Goal: Information Seeking & Learning: Learn about a topic

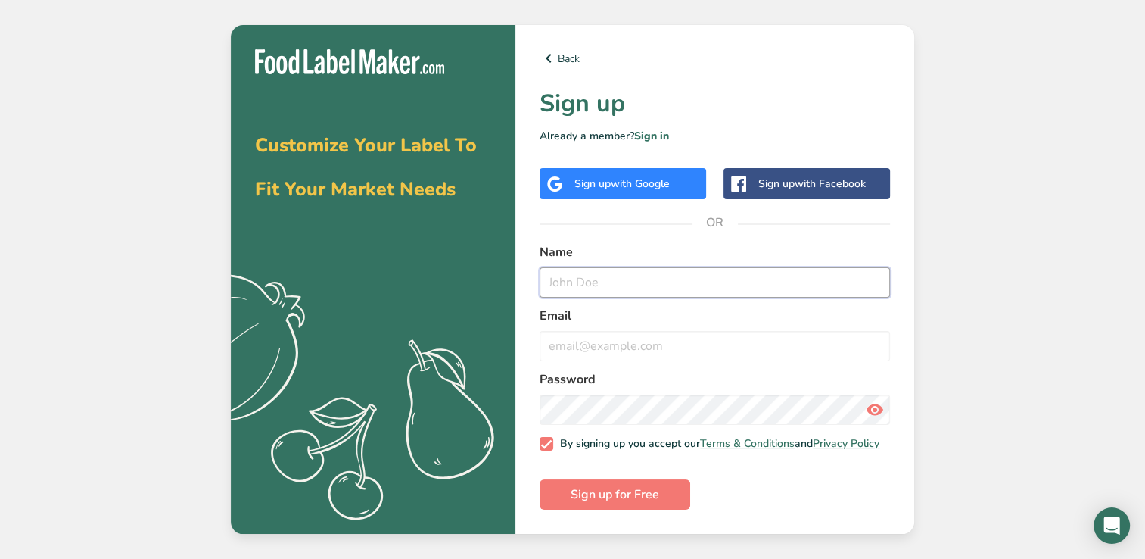
click at [597, 287] on input "text" at bounding box center [715, 282] width 350 height 30
type input "Nelson Rodriguez Hodai"
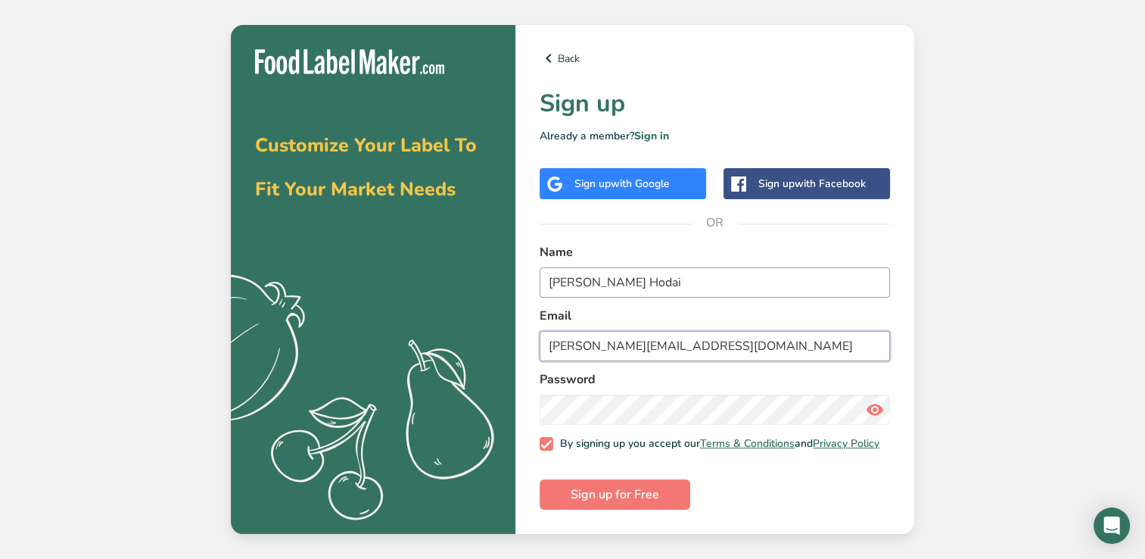
type input "Nelson.R@copiamllc.com"
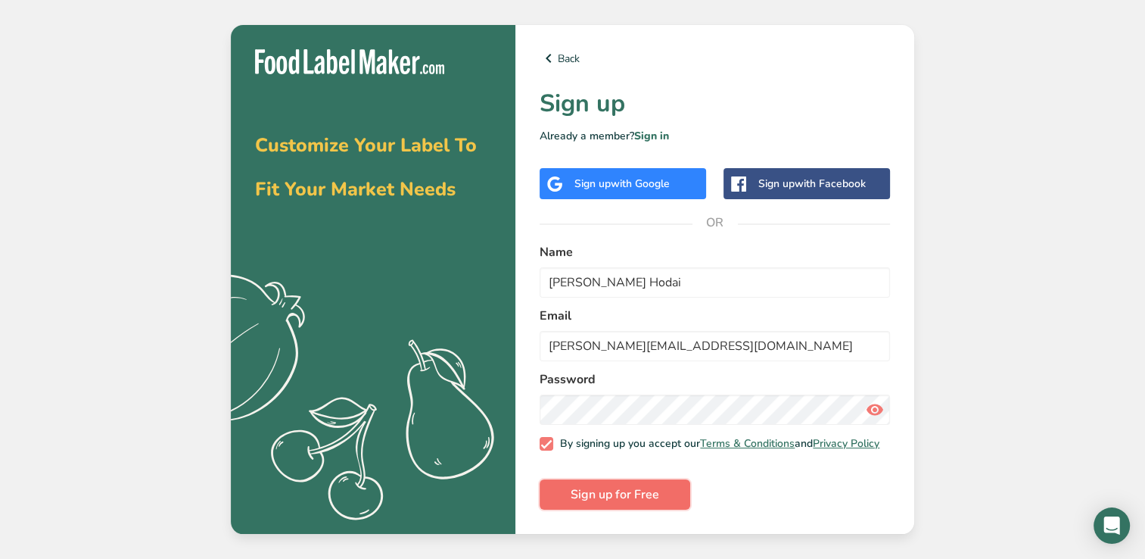
click at [634, 503] on span "Sign up for Free" at bounding box center [615, 494] width 89 height 18
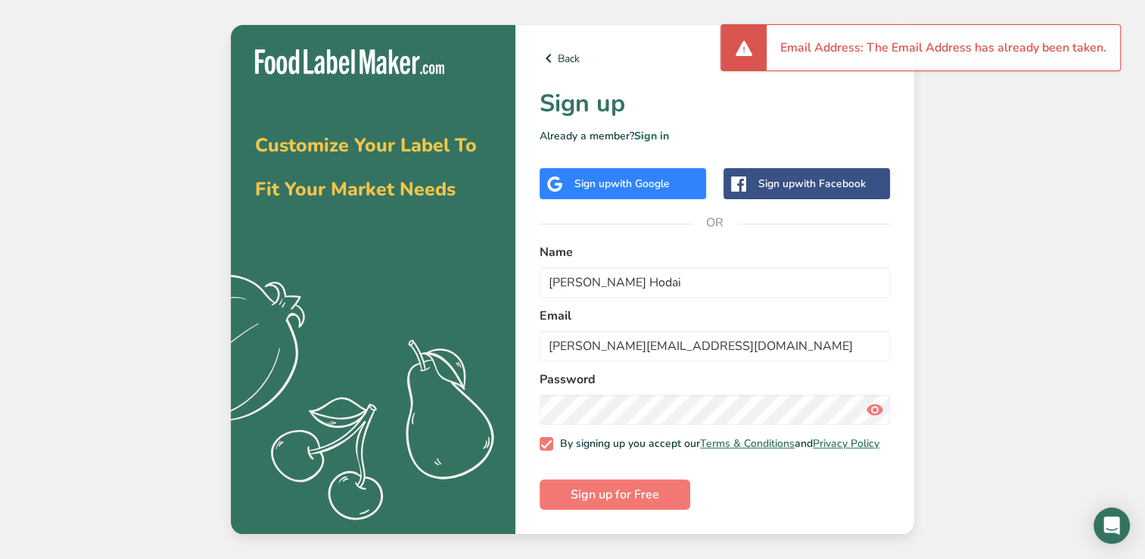
click at [985, 288] on div "Customize Your Label To Fit Your Market Needs .a{fill:#f5f3ed;} Back Sign up Al…" at bounding box center [572, 279] width 1145 height 559
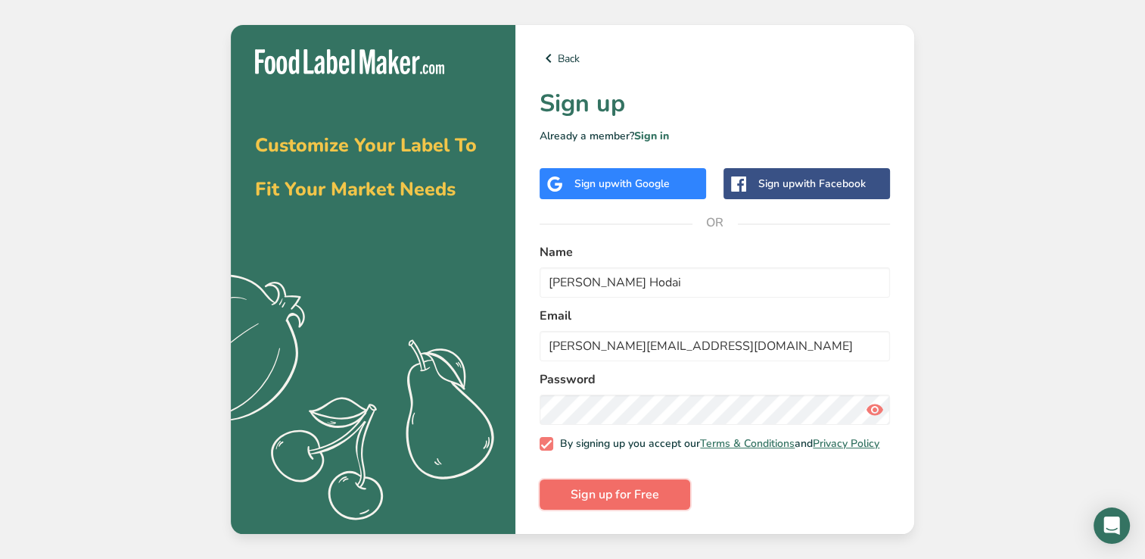
click at [623, 484] on button "Sign up for Free" at bounding box center [615, 494] width 151 height 30
click at [365, 62] on img at bounding box center [349, 61] width 189 height 25
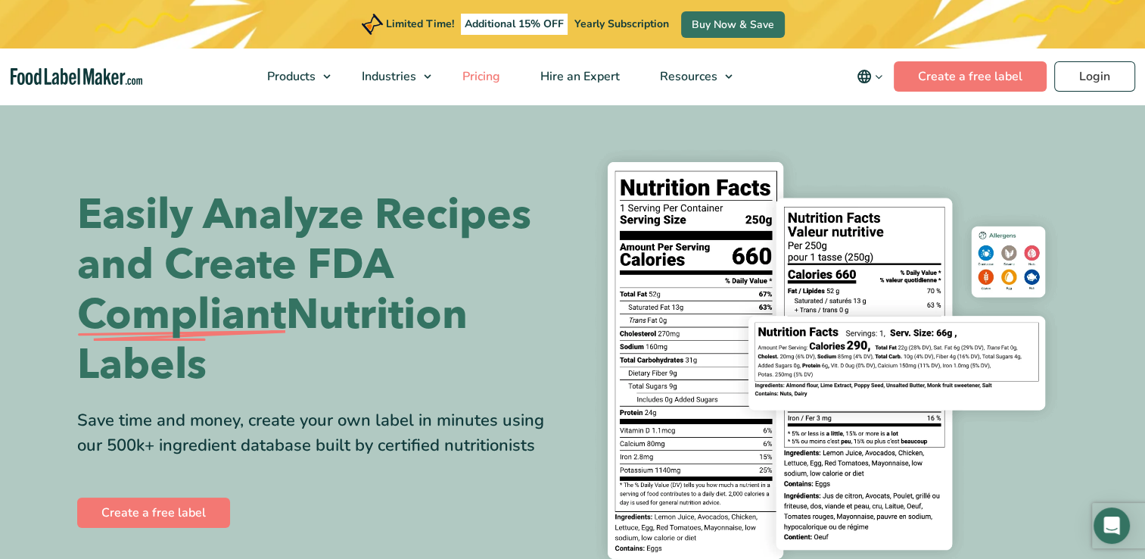
click at [483, 73] on span "Pricing" at bounding box center [480, 76] width 44 height 17
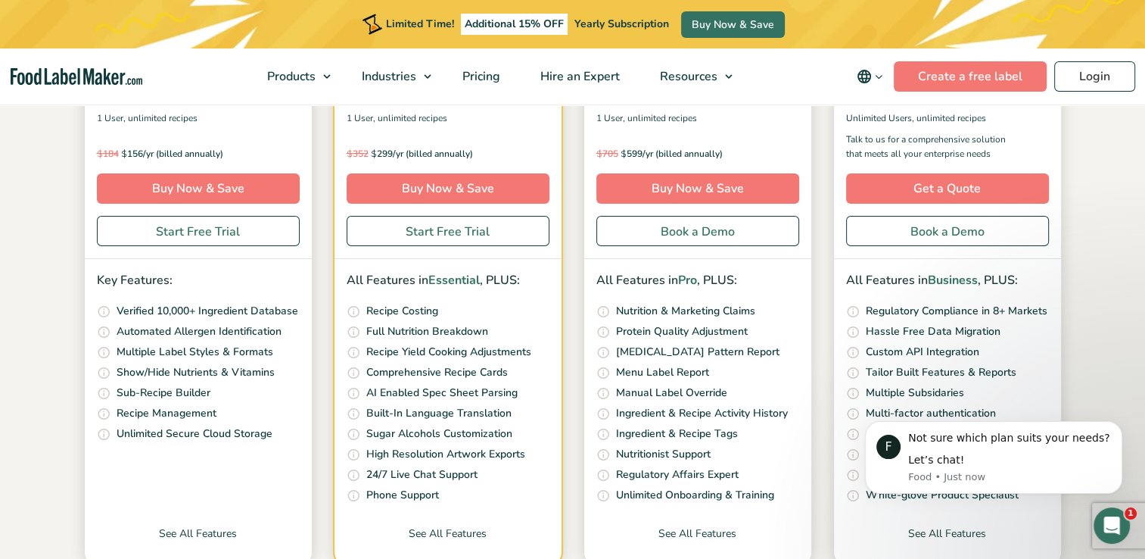
scroll to position [454, 0]
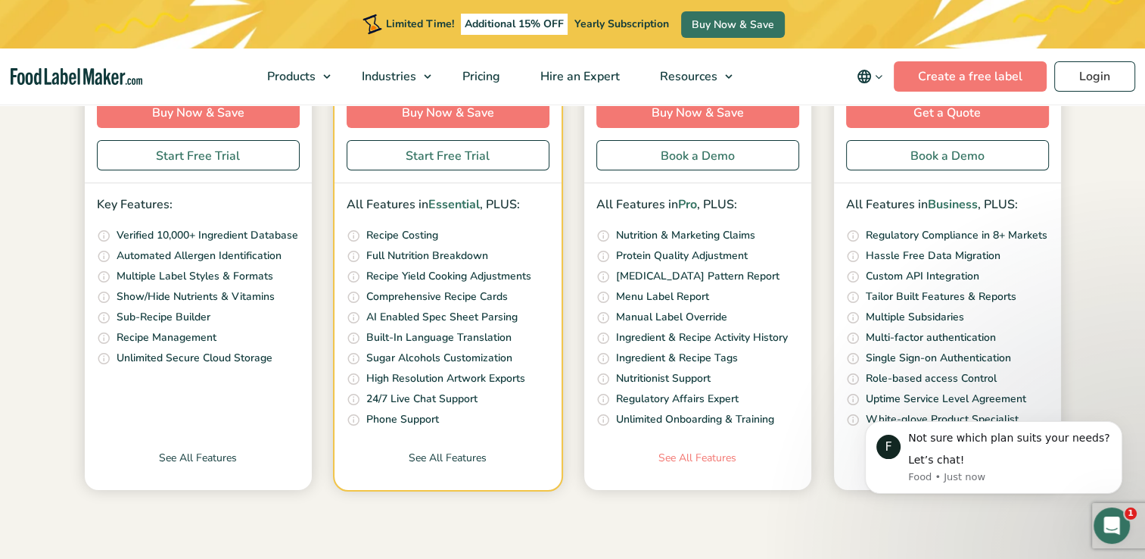
click at [706, 458] on link "See All Features" at bounding box center [697, 470] width 227 height 40
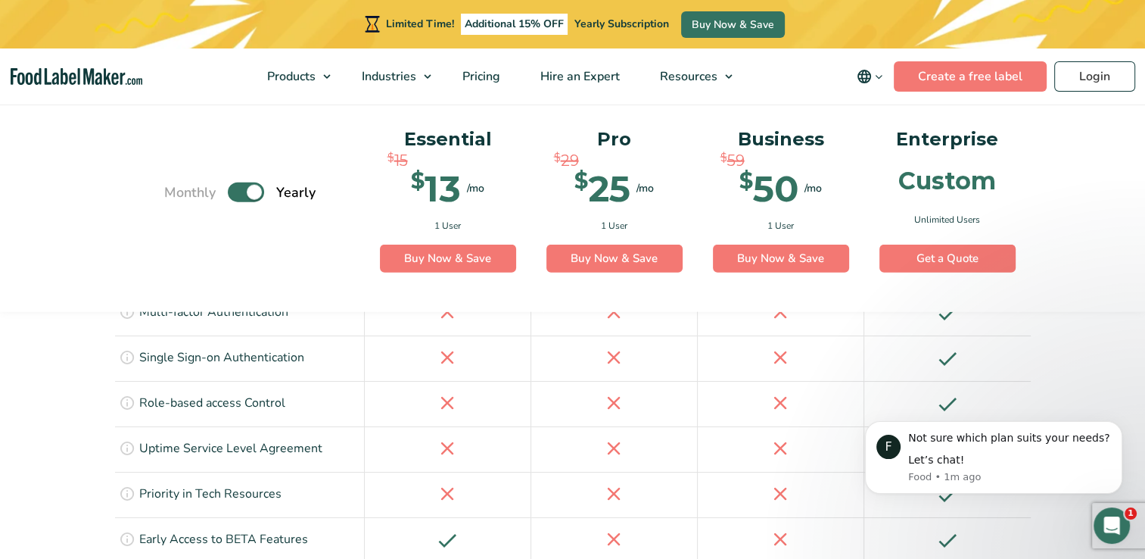
scroll to position [3482, 0]
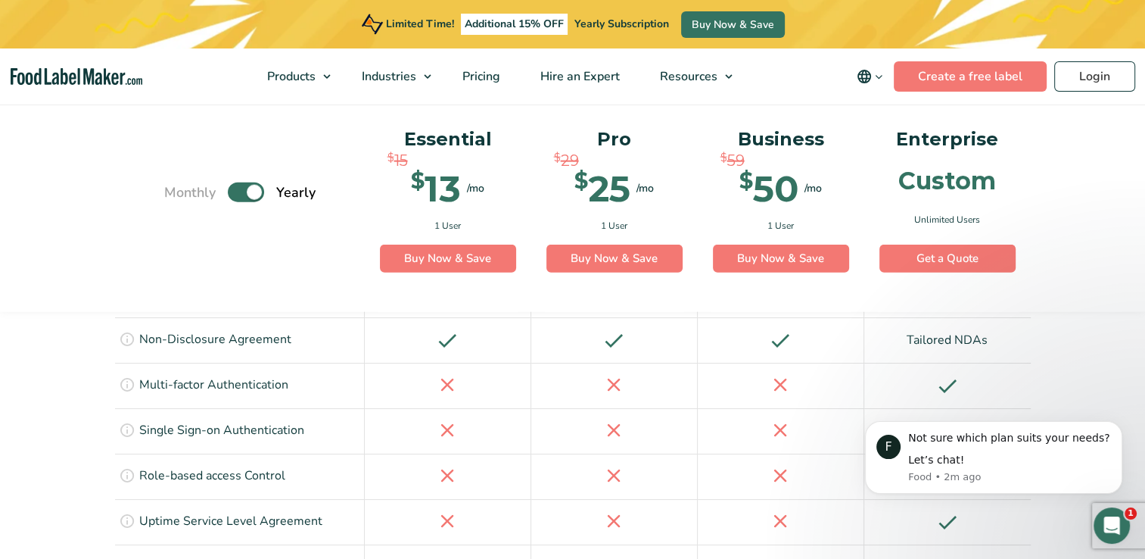
click at [254, 196] on label "Toggle" at bounding box center [246, 192] width 36 height 20
click at [177, 196] on input "Toggle" at bounding box center [172, 192] width 10 height 10
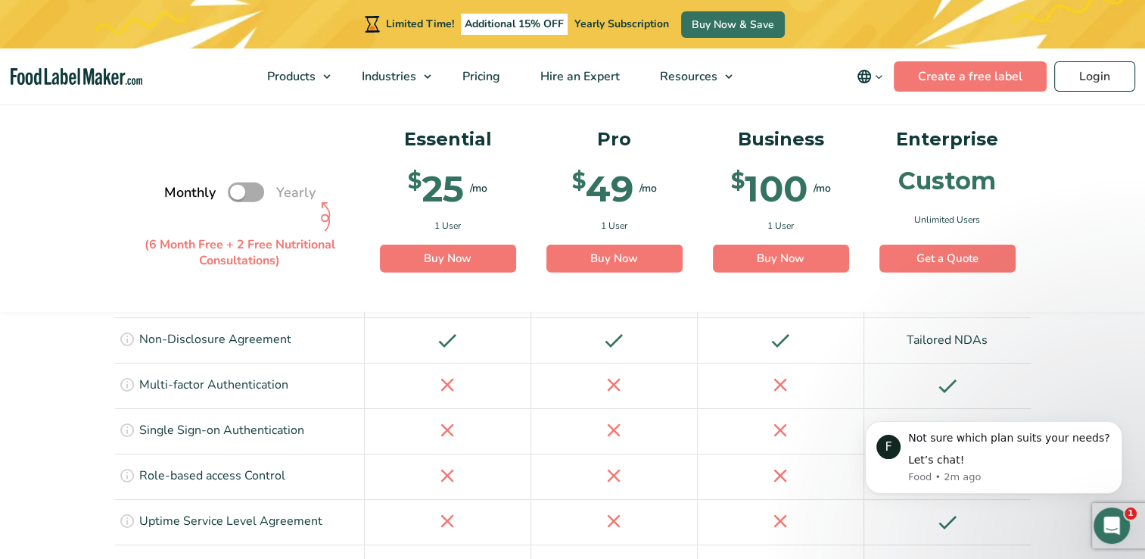
click at [244, 191] on label "Toggle" at bounding box center [246, 192] width 36 height 20
click at [177, 191] on input "Toggle" at bounding box center [172, 192] width 10 height 10
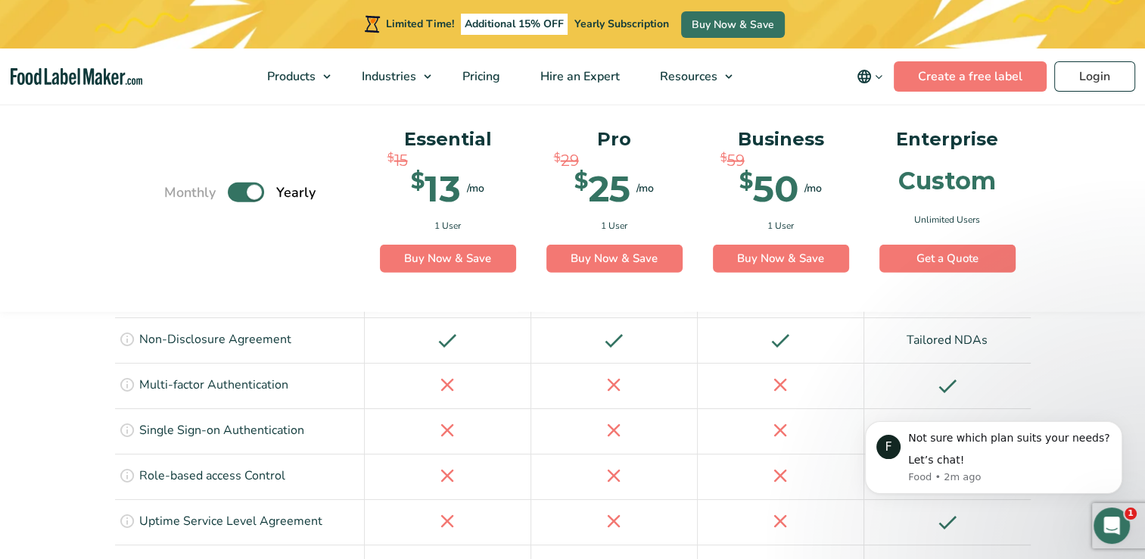
click at [244, 191] on label "Toggle" at bounding box center [246, 192] width 36 height 20
click at [177, 191] on input "Toggle" at bounding box center [172, 192] width 10 height 10
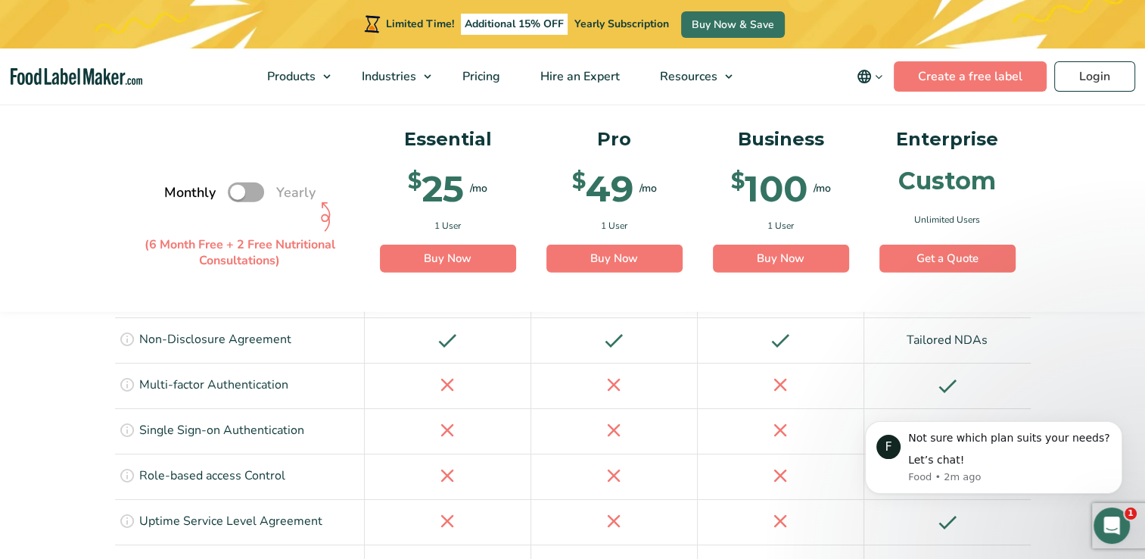
click at [244, 191] on label "Toggle" at bounding box center [246, 192] width 36 height 20
click at [177, 191] on input "Toggle" at bounding box center [172, 192] width 10 height 10
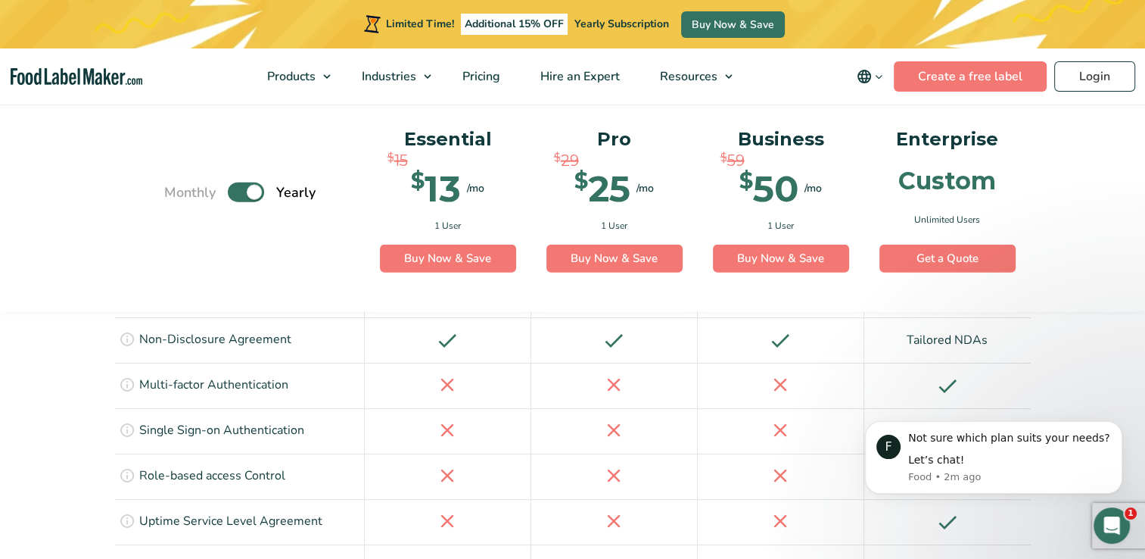
click at [244, 191] on label "Toggle" at bounding box center [246, 192] width 36 height 20
click at [177, 191] on input "Toggle" at bounding box center [172, 192] width 10 height 10
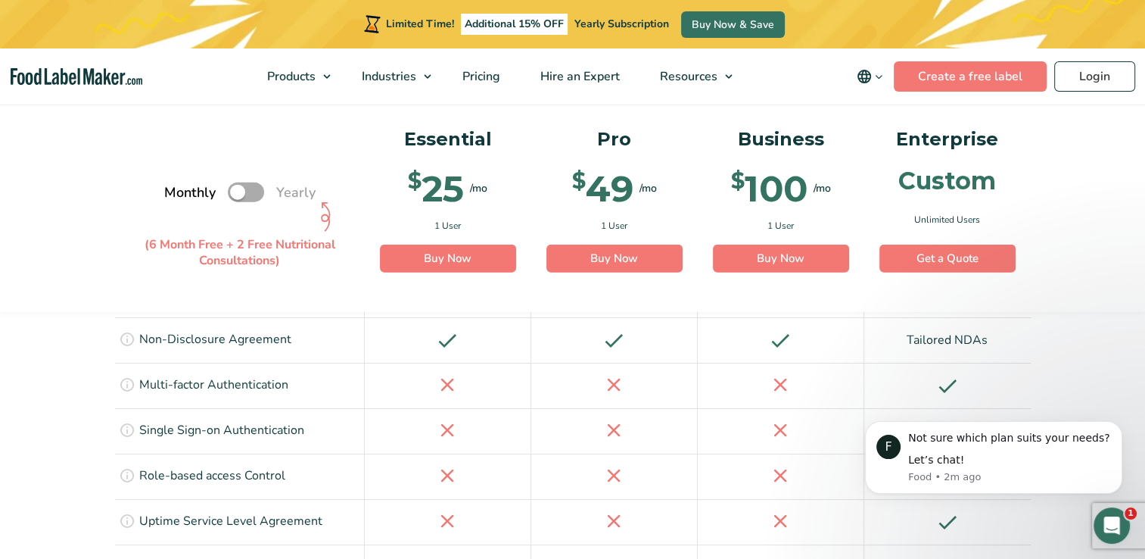
click at [244, 191] on label "Toggle" at bounding box center [246, 192] width 36 height 20
click at [177, 191] on input "Toggle" at bounding box center [172, 192] width 10 height 10
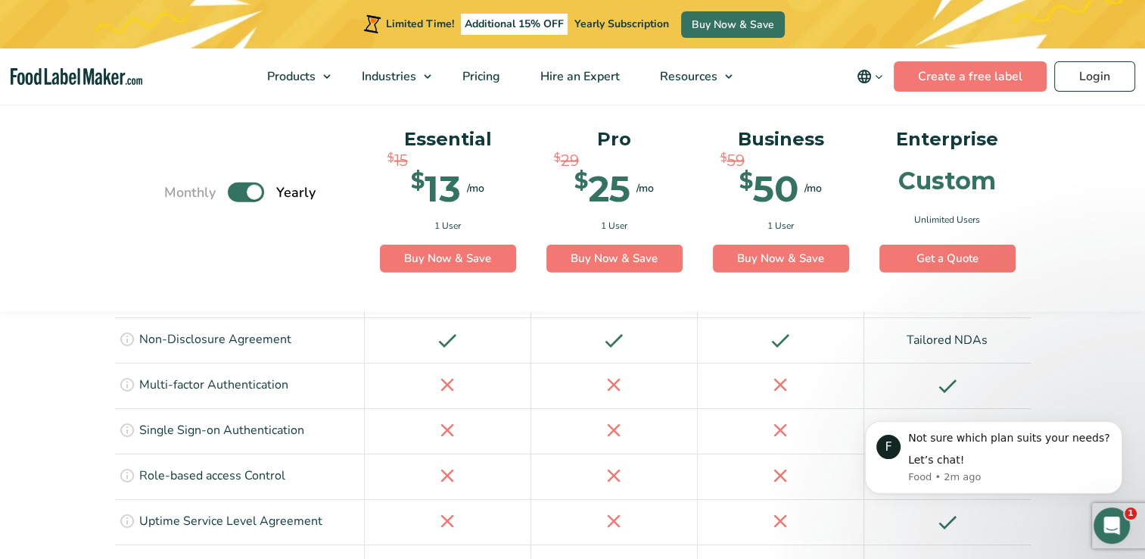
click at [244, 191] on label "Toggle" at bounding box center [246, 192] width 36 height 20
click at [177, 191] on input "Toggle" at bounding box center [172, 192] width 10 height 10
checkbox input "false"
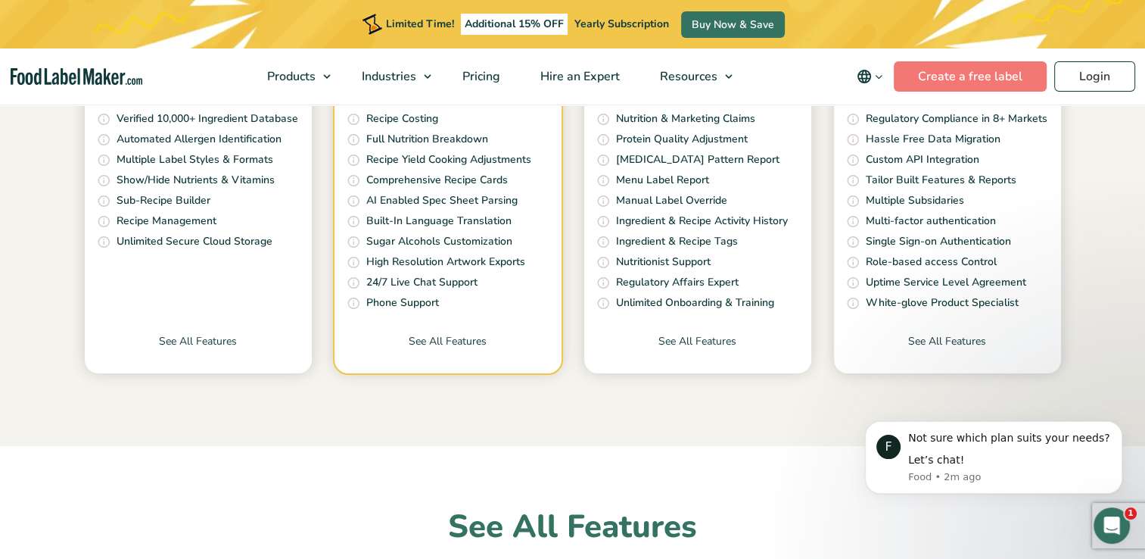
scroll to position [5453, 0]
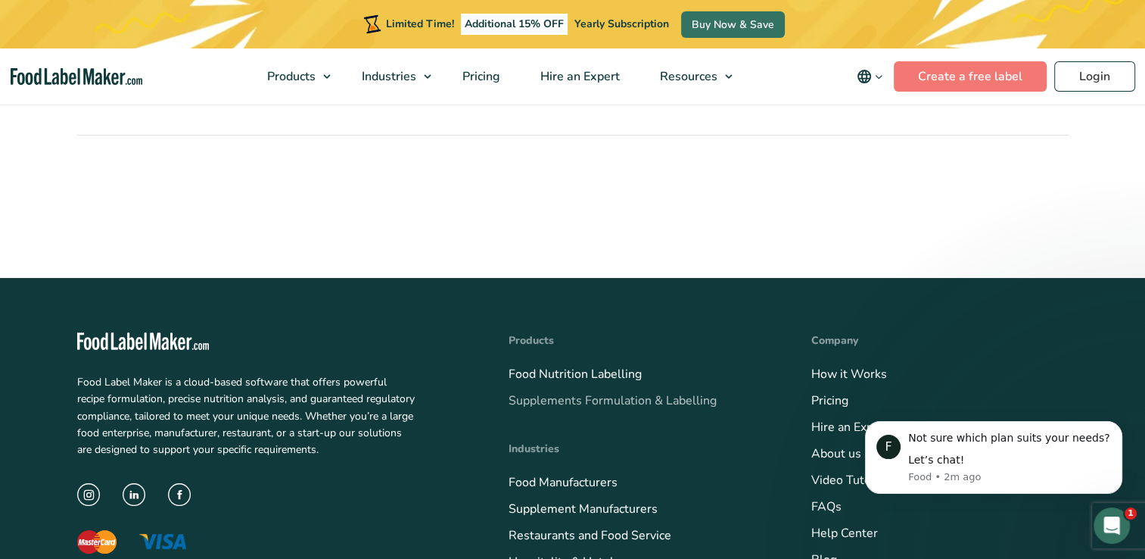
click at [615, 392] on link "Supplements Formulation & Labelling" at bounding box center [613, 400] width 208 height 17
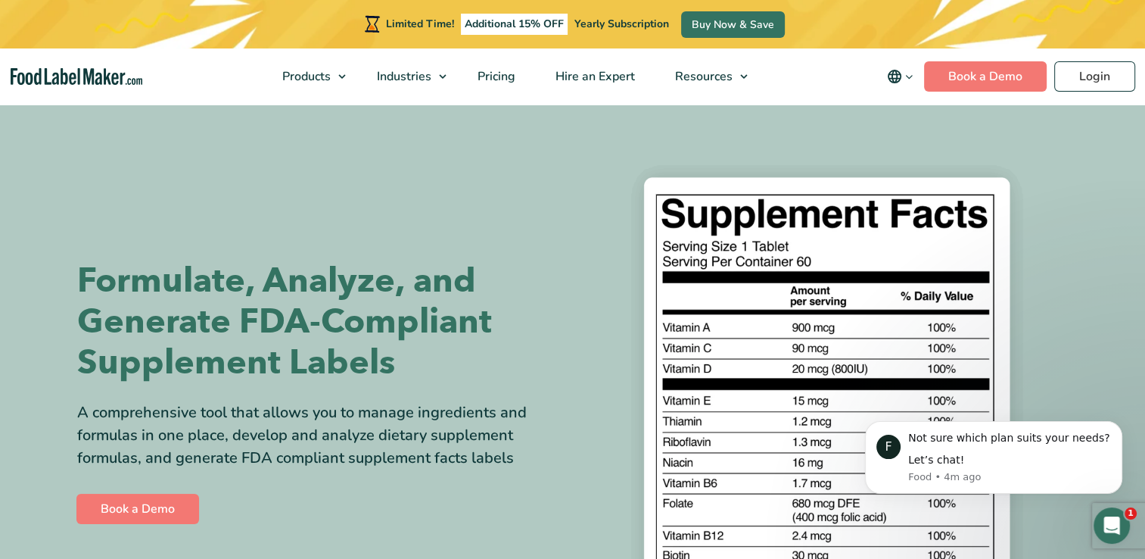
click at [14, 307] on section "Formulate, Analyze, and Generate FDA-Compliant Supplement Labels A comprehensiv…" at bounding box center [572, 394] width 1145 height 584
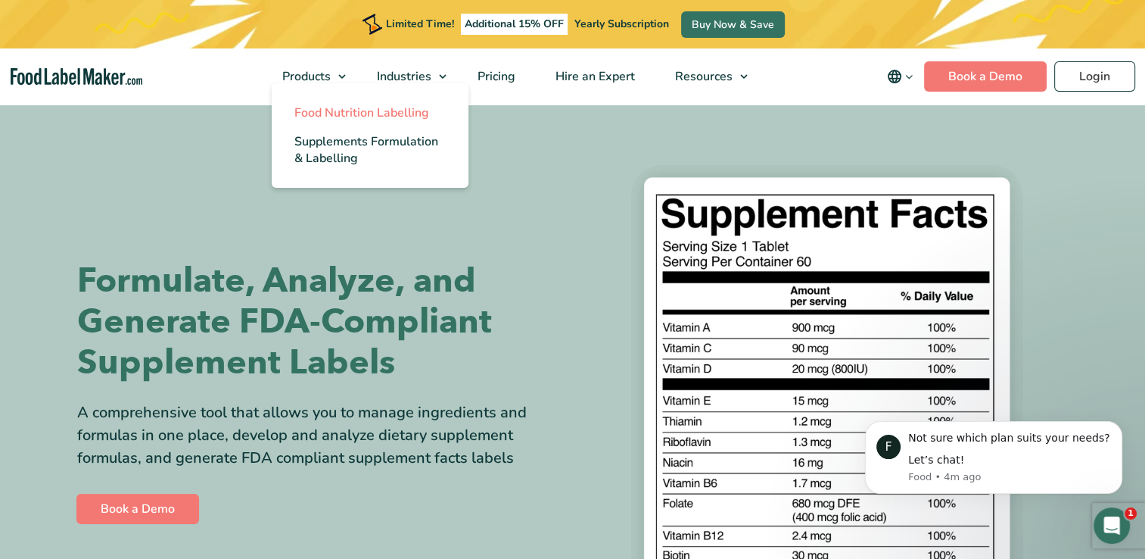
click at [333, 115] on span "Food Nutrition Labelling" at bounding box center [361, 112] width 135 height 17
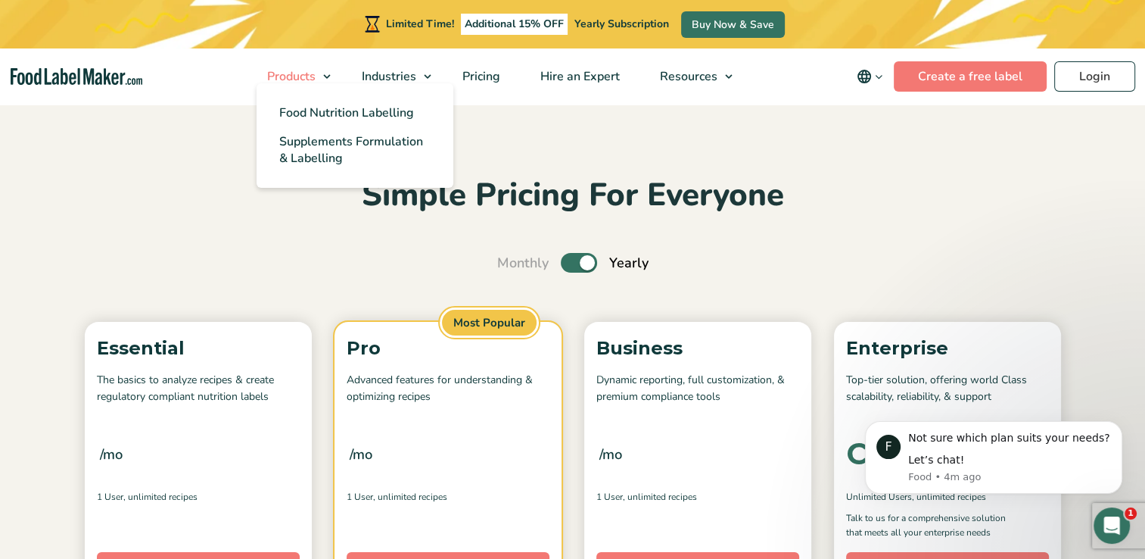
click at [324, 81] on link "Products" at bounding box center [293, 76] width 91 height 56
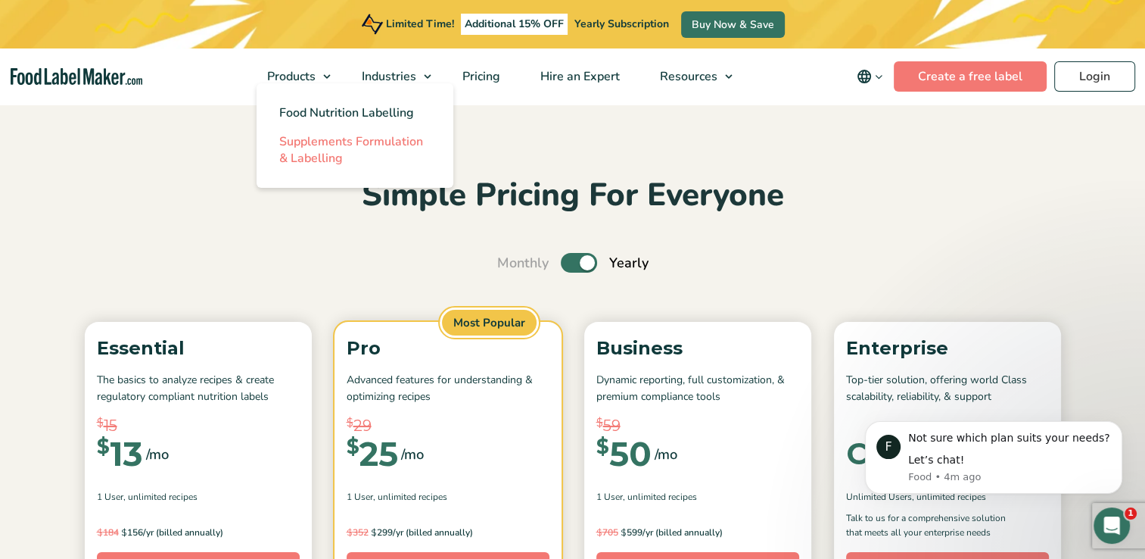
click at [332, 147] on span "Supplements Formulation & Labelling" at bounding box center [351, 149] width 144 height 33
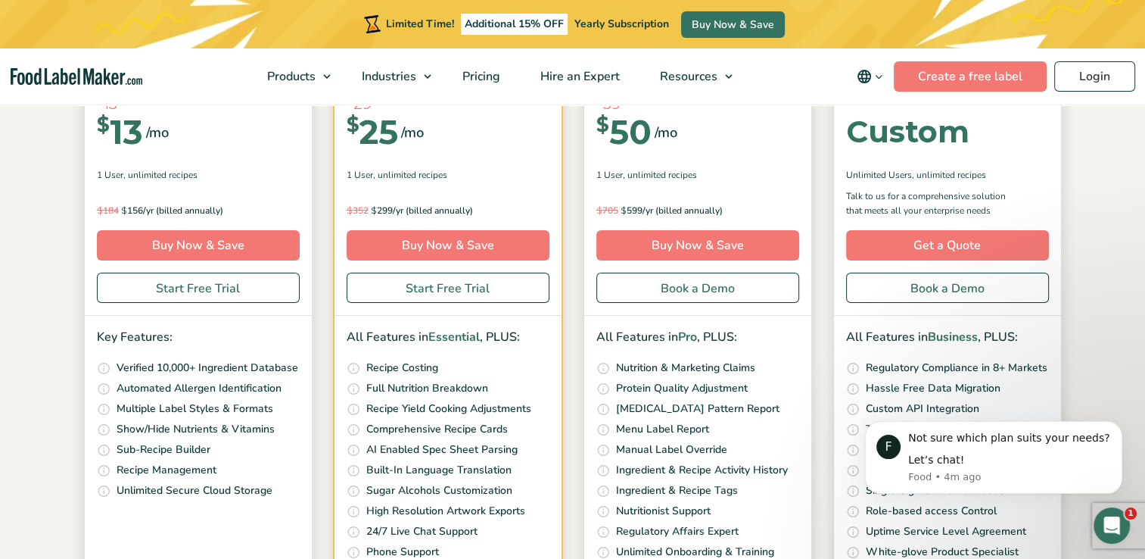
scroll to position [303, 0]
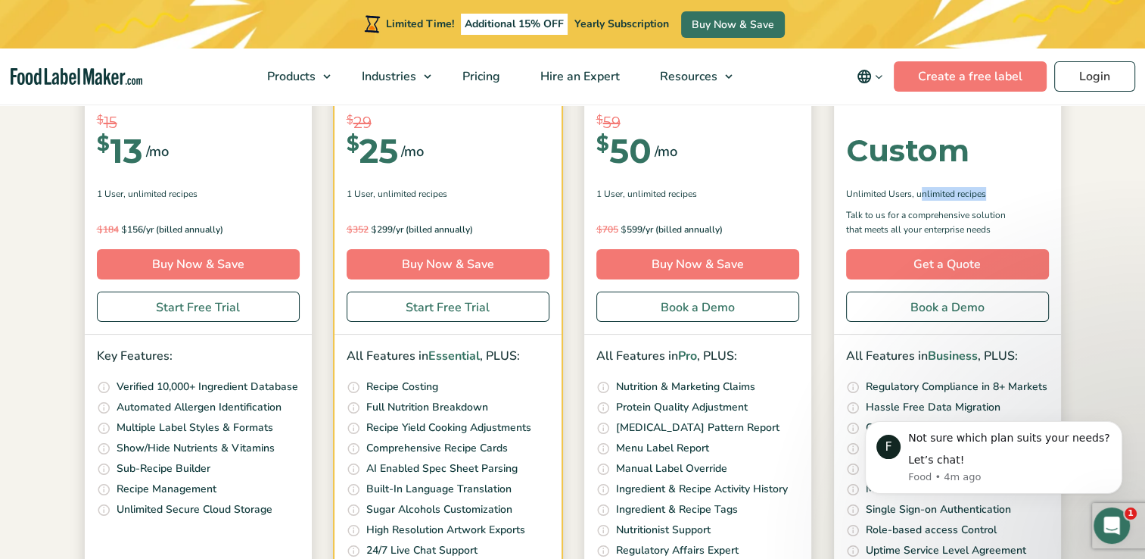
drag, startPoint x: 919, startPoint y: 195, endPoint x: 995, endPoint y: 194, distance: 75.7
click at [995, 194] on div "Unlimited Users , Unlimited Recipes" at bounding box center [947, 194] width 203 height 14
drag, startPoint x: 995, startPoint y: 194, endPoint x: 895, endPoint y: 195, distance: 99.9
click at [974, 195] on span ", Unlimited Recipes" at bounding box center [949, 194] width 74 height 14
click at [855, 195] on span "Unlimited Users" at bounding box center [879, 194] width 66 height 14
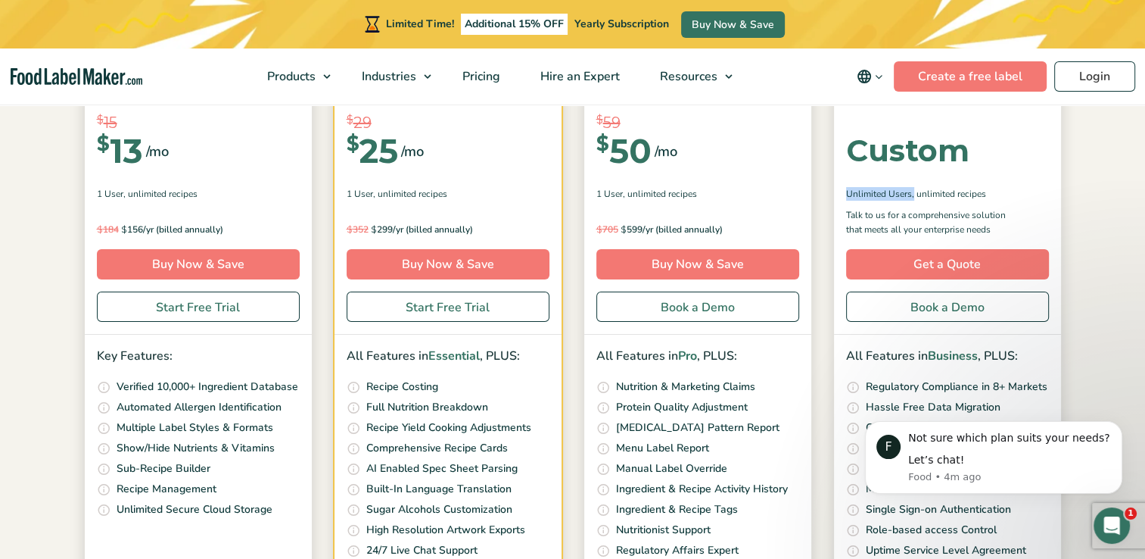
drag, startPoint x: 860, startPoint y: 194, endPoint x: 911, endPoint y: 194, distance: 50.7
click at [911, 194] on div "Enterprise Top-tier solution, offering world Class scalability, reliability, & …" at bounding box center [947, 177] width 227 height 316
drag, startPoint x: 910, startPoint y: 194, endPoint x: 896, endPoint y: 194, distance: 14.4
copy div "Unlimited Users"
click at [924, 207] on div "Enterprise Top-tier solution, offering world Class scalability, reliability, & …" at bounding box center [947, 177] width 227 height 316
